Goal: Information Seeking & Learning: Learn about a topic

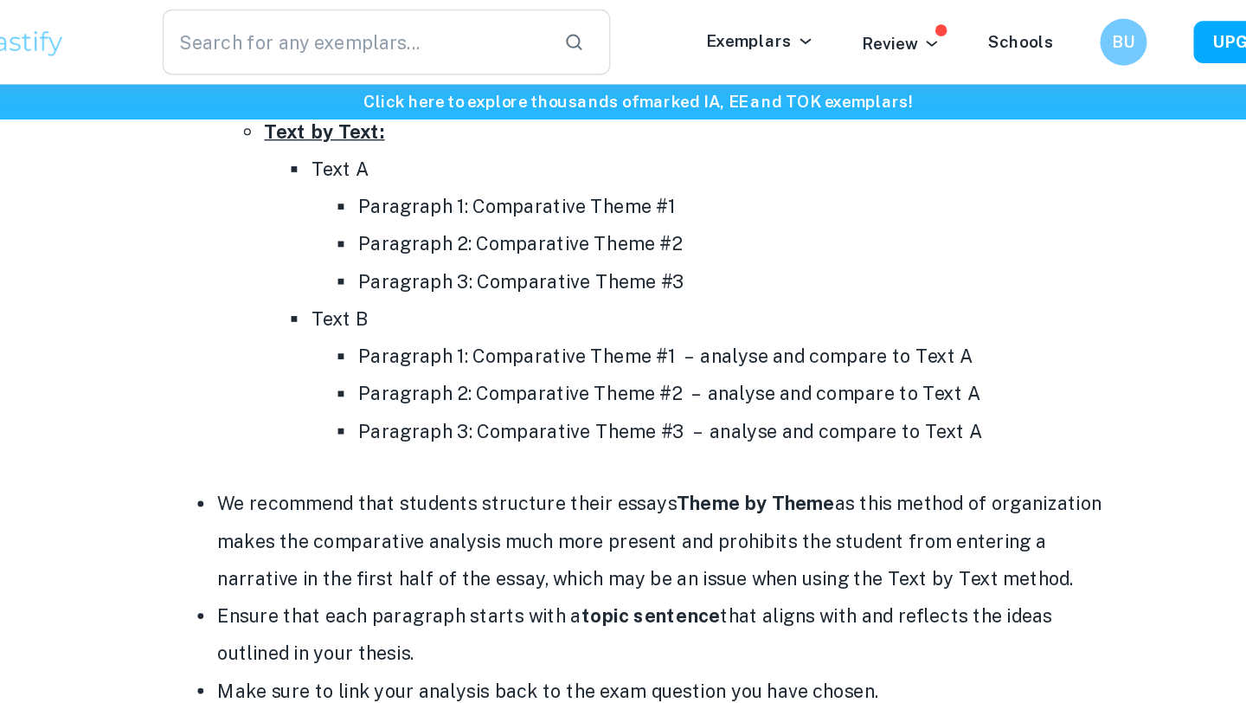
scroll to position [2017, 0]
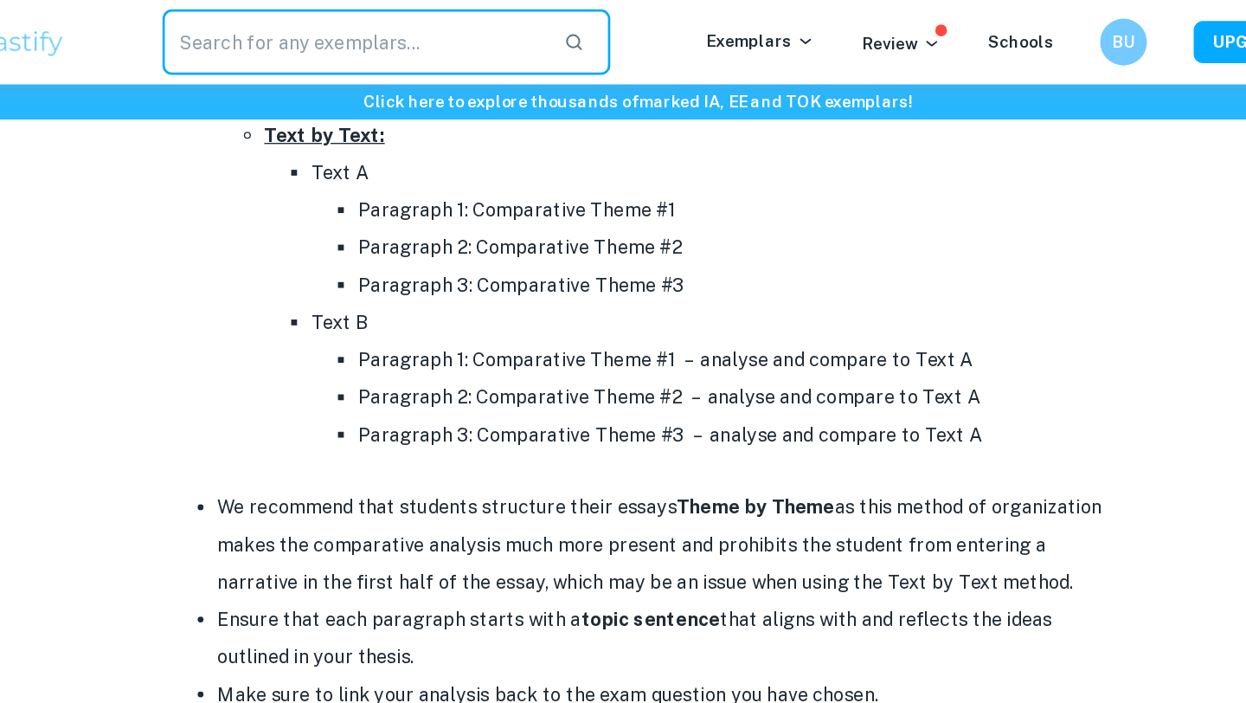
click at [467, 36] on input "text" at bounding box center [412, 31] width 283 height 48
type input "english paper 2"
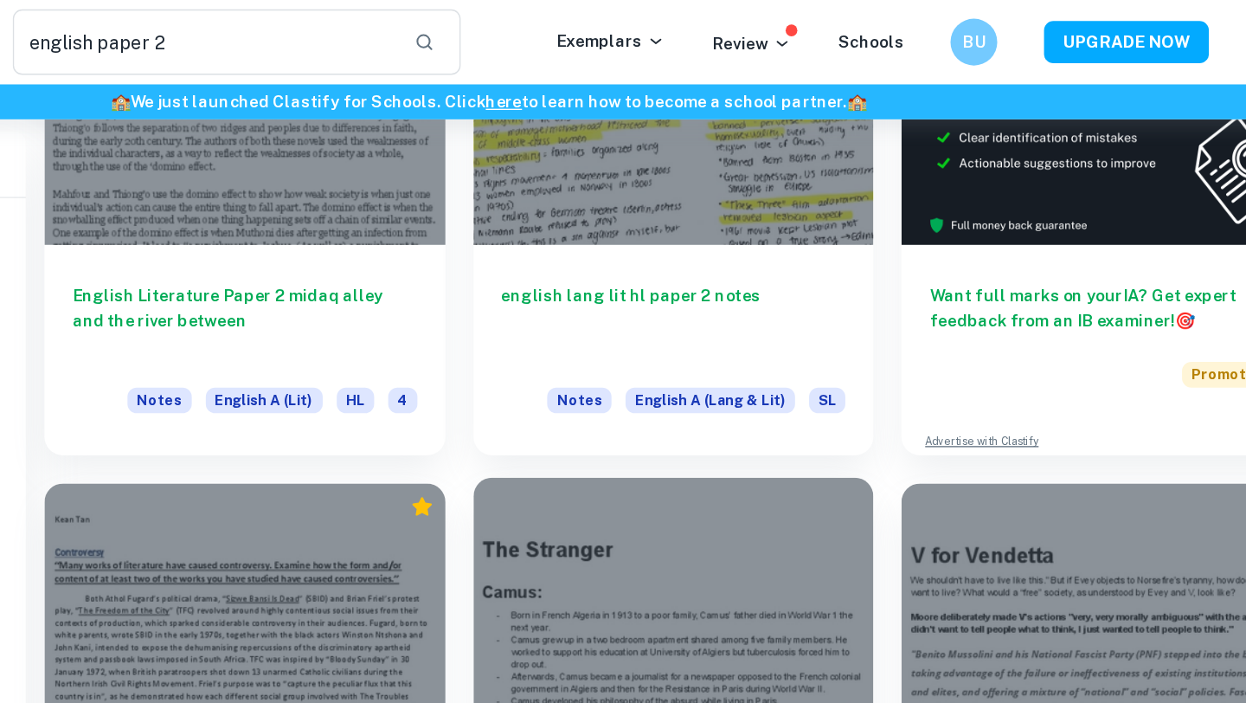
scroll to position [229, 0]
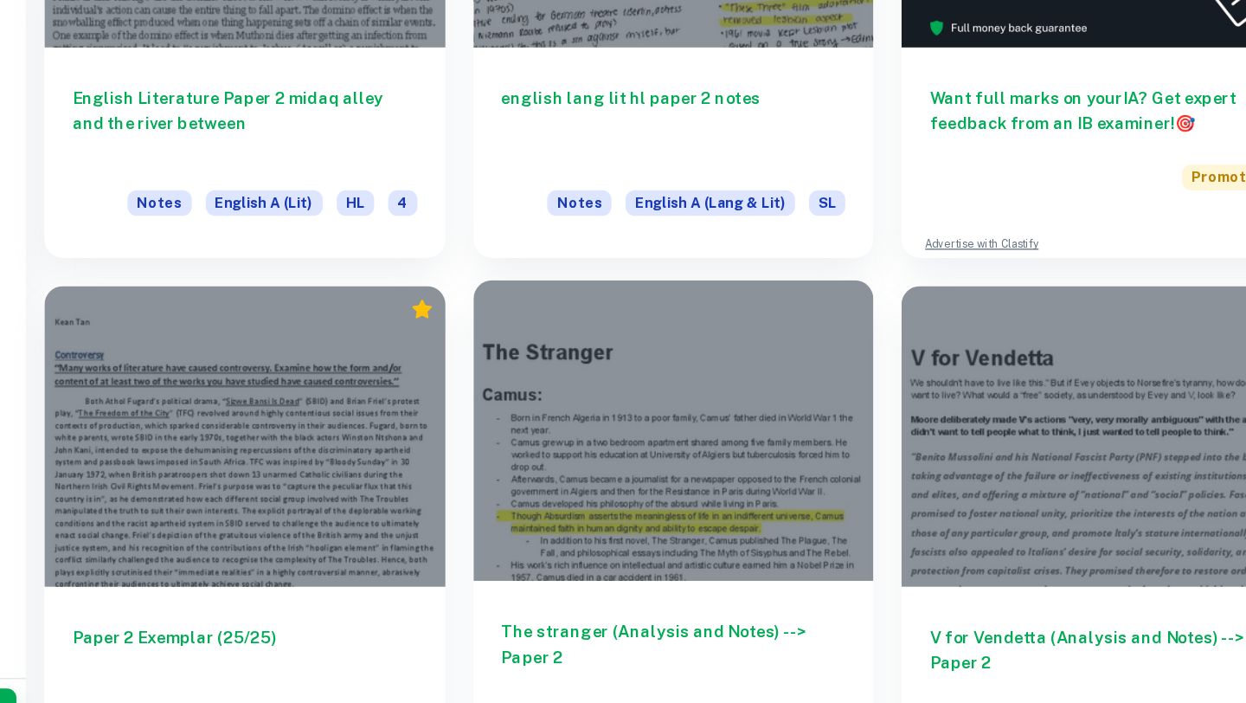
click at [704, 455] on div at bounding box center [760, 465] width 297 height 222
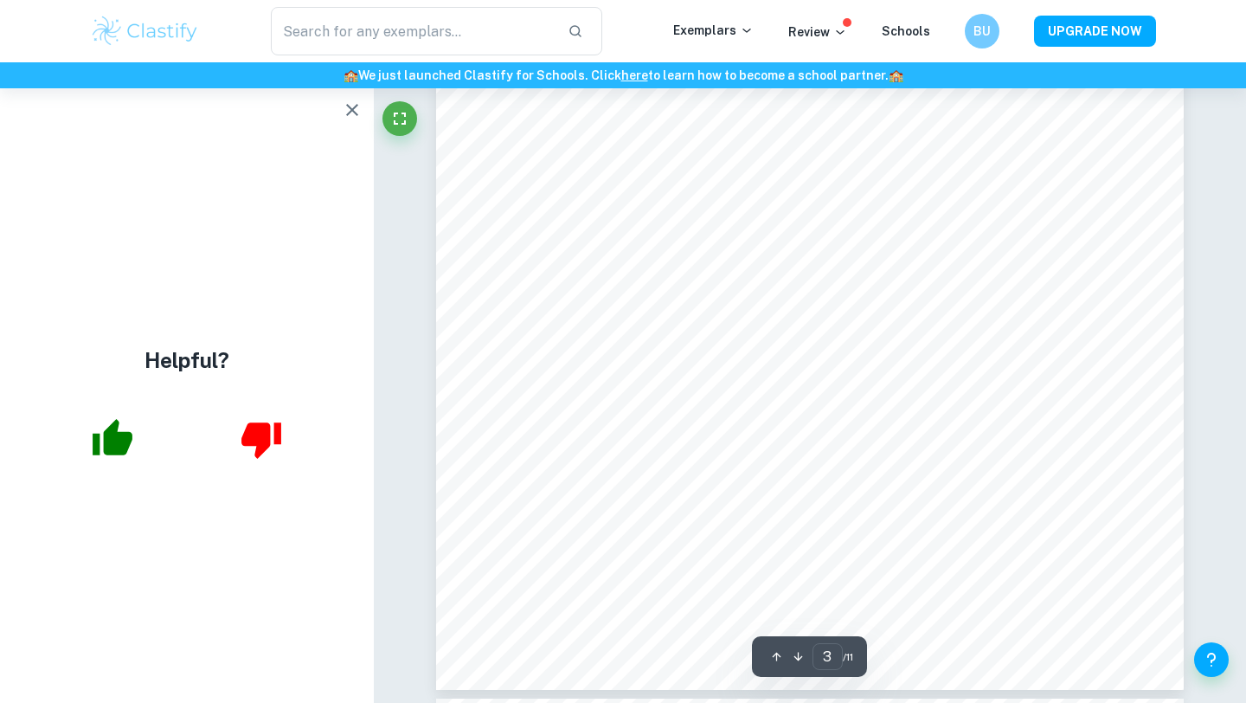
scroll to position [2646, 0]
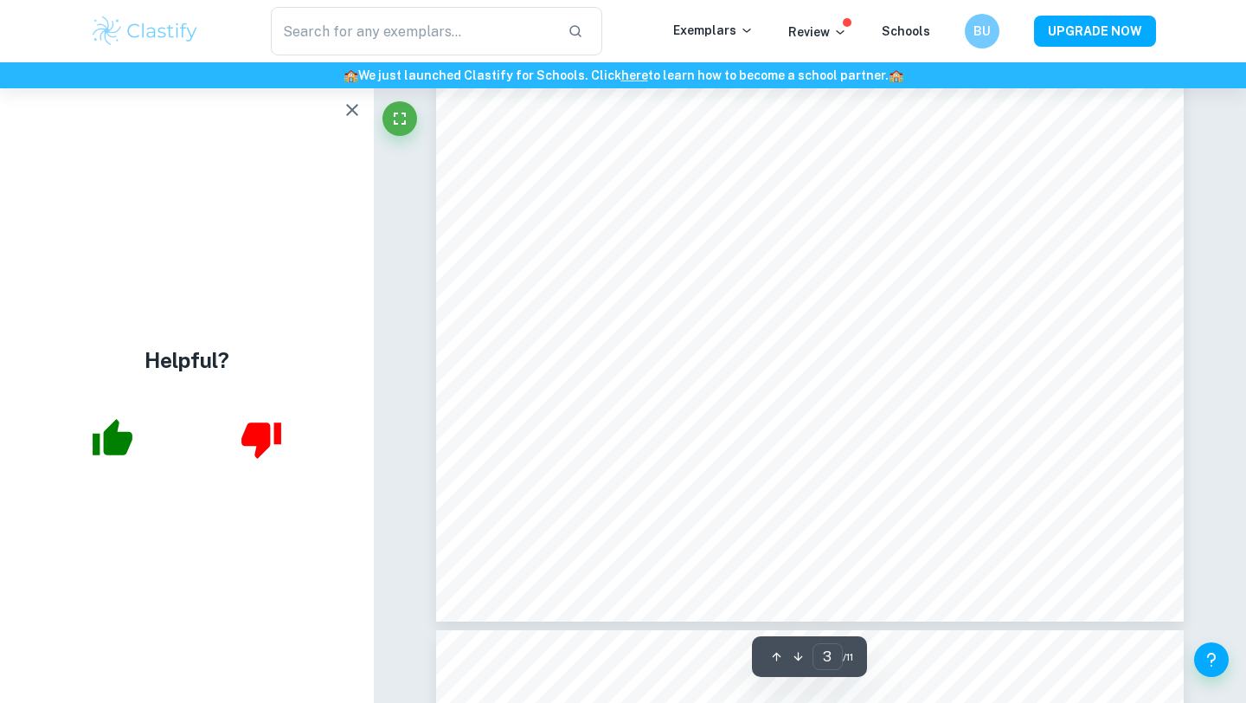
click at [351, 118] on icon "button" at bounding box center [352, 110] width 21 height 21
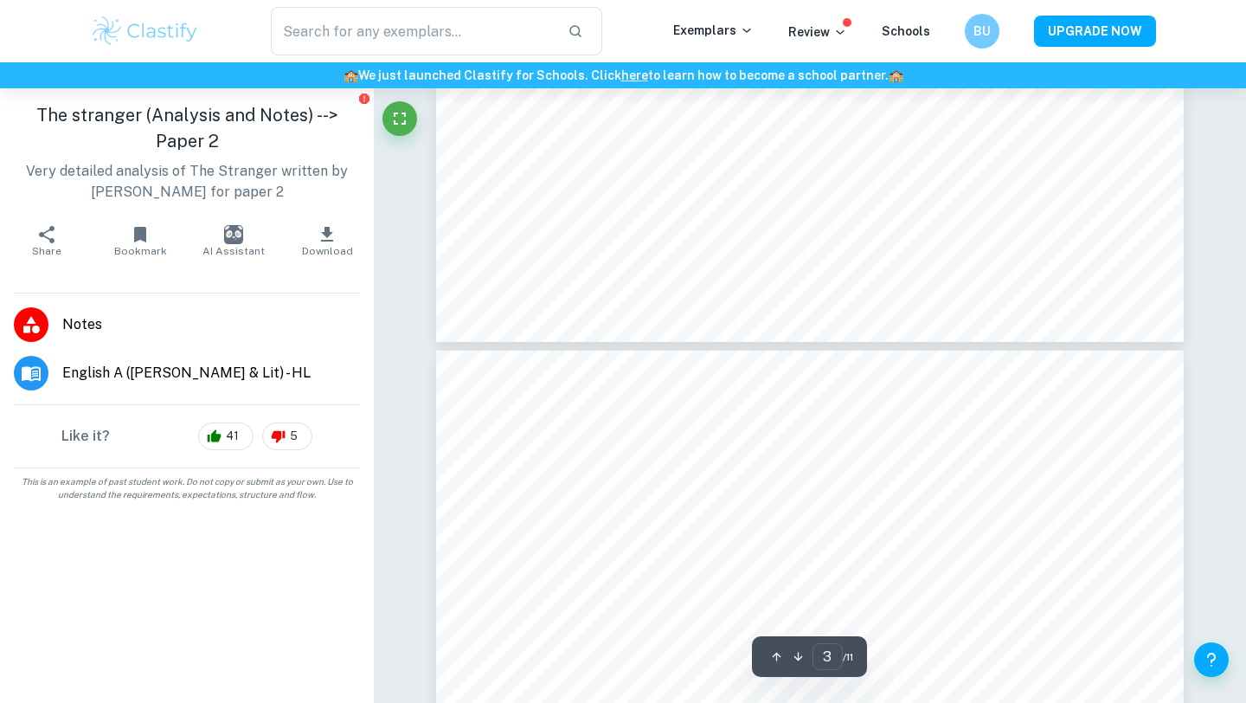
type input "4"
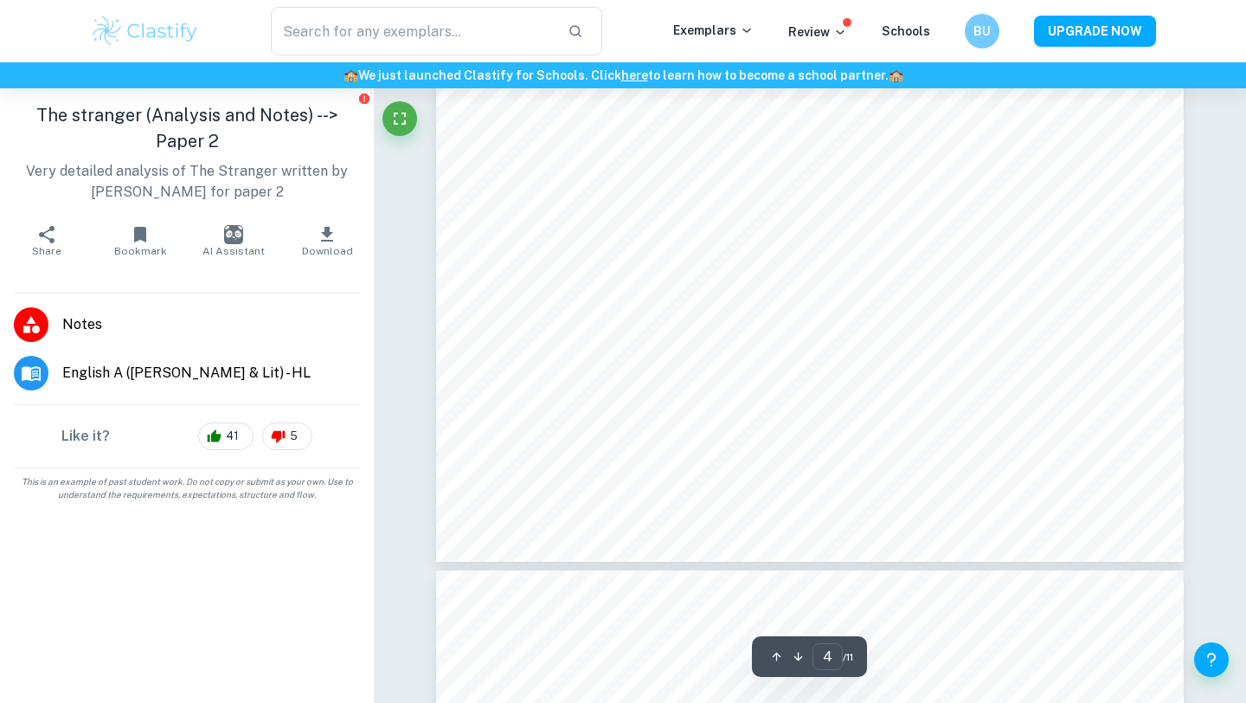
scroll to position [3680, 0]
